Goal: Transaction & Acquisition: Purchase product/service

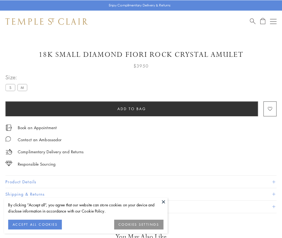
scroll to position [32, 0]
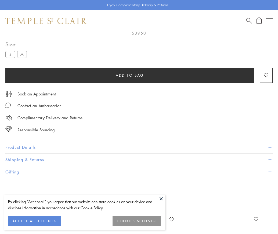
click at [130, 75] on span "Add to bag" at bounding box center [130, 75] width 28 height 6
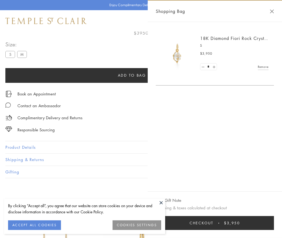
click at [215, 223] on button "Checkout $3,950" at bounding box center [215, 223] width 118 height 14
